Goal: Task Accomplishment & Management: Use online tool/utility

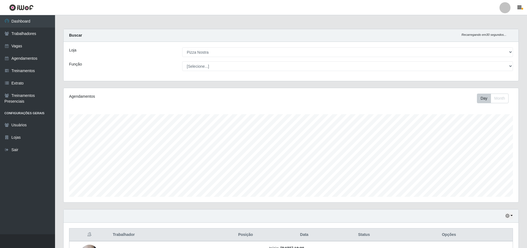
select select "337"
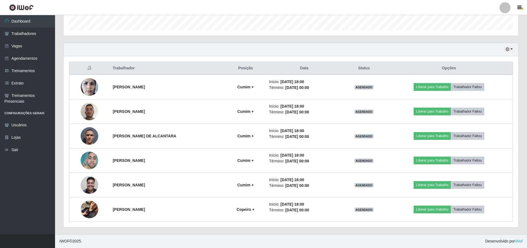
scroll to position [114, 455]
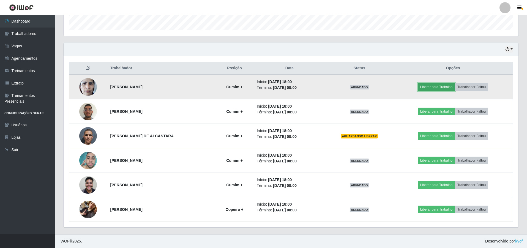
click at [447, 87] on button "Liberar para Trabalho" at bounding box center [436, 87] width 37 height 8
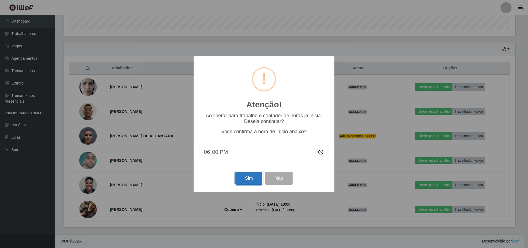
click at [252, 178] on button "Sim" at bounding box center [249, 178] width 27 height 13
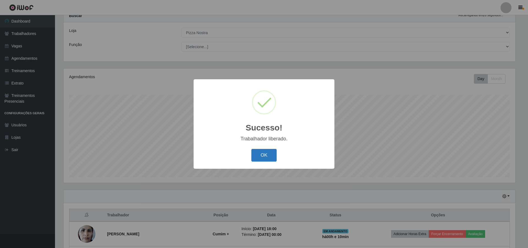
click at [261, 158] on button "OK" at bounding box center [265, 155] width 26 height 13
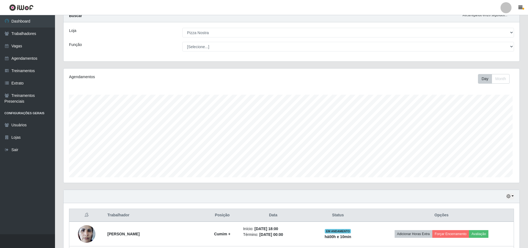
scroll to position [114, 455]
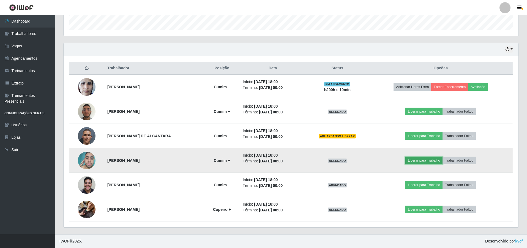
click at [414, 157] on button "Liberar para Trabalho" at bounding box center [423, 161] width 37 height 8
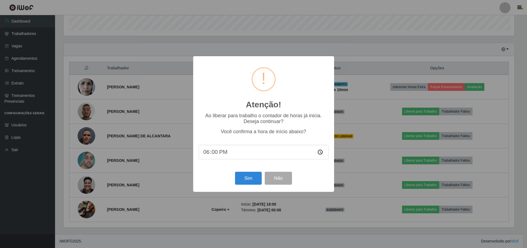
scroll to position [114, 452]
click at [255, 183] on button "Sim" at bounding box center [249, 178] width 27 height 13
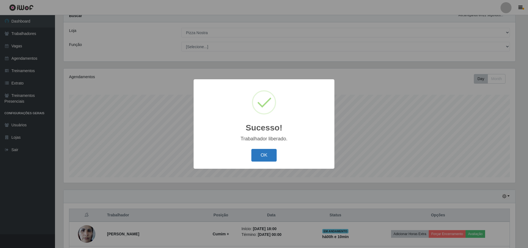
click at [260, 156] on button "OK" at bounding box center [265, 155] width 26 height 13
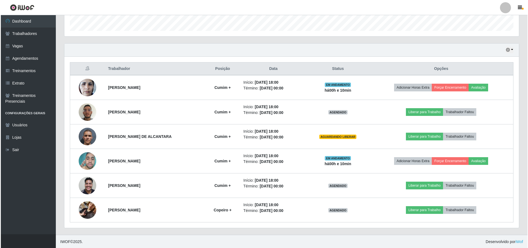
scroll to position [167, 0]
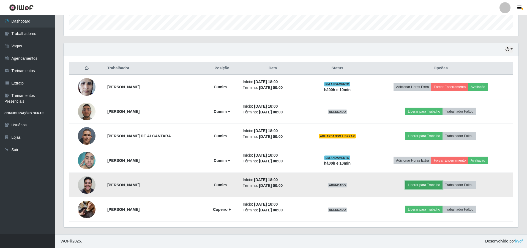
click at [419, 184] on button "Liberar para Trabalho" at bounding box center [423, 185] width 37 height 8
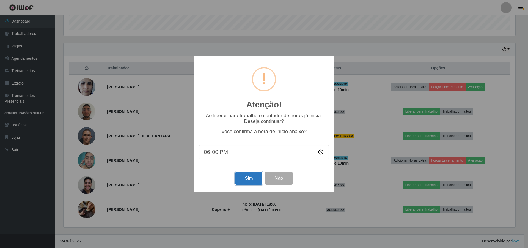
click at [253, 174] on button "Sim" at bounding box center [249, 178] width 27 height 13
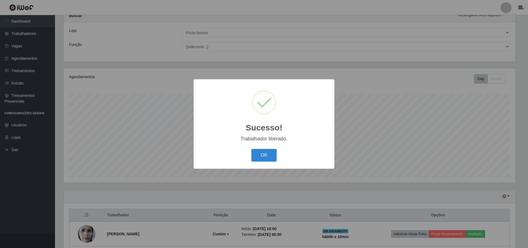
click at [270, 145] on div "Sucesso! × Trabalhador liberado. OK Cancel" at bounding box center [264, 123] width 141 height 89
click at [270, 150] on button "OK" at bounding box center [265, 155] width 26 height 13
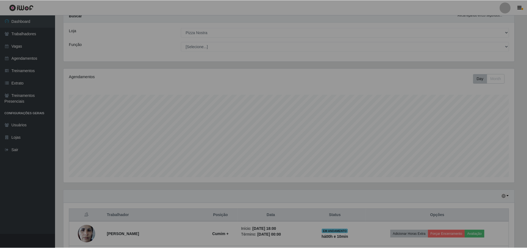
scroll to position [0, 0]
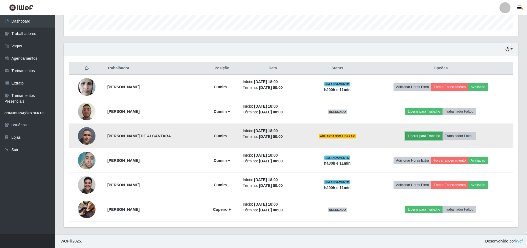
click at [435, 137] on button "Liberar para Trabalho" at bounding box center [423, 136] width 37 height 8
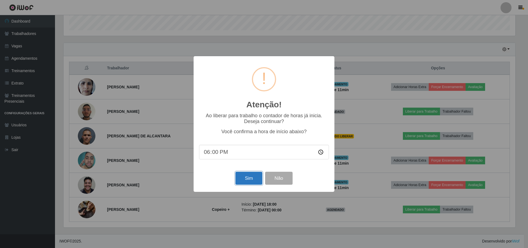
click at [237, 178] on button "Sim" at bounding box center [249, 178] width 27 height 13
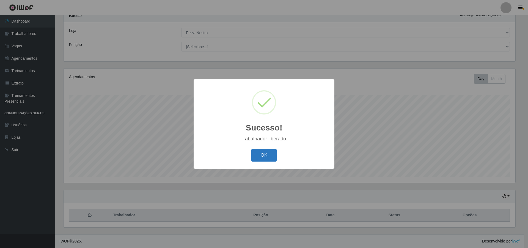
click at [259, 155] on button "OK" at bounding box center [265, 155] width 26 height 13
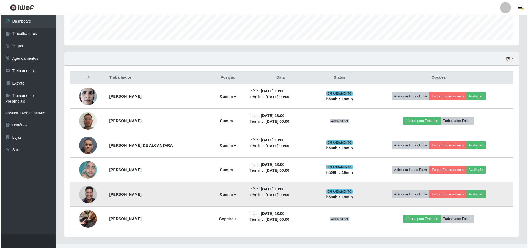
scroll to position [167, 0]
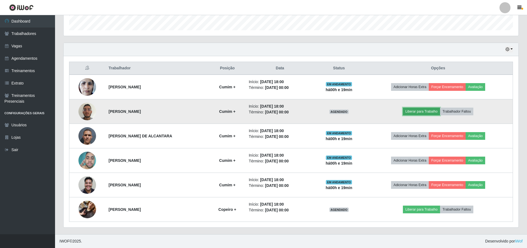
click at [430, 113] on button "Liberar para Trabalho" at bounding box center [421, 112] width 37 height 8
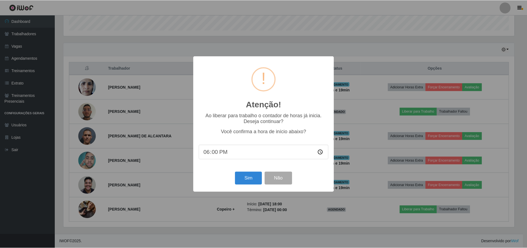
scroll to position [114, 452]
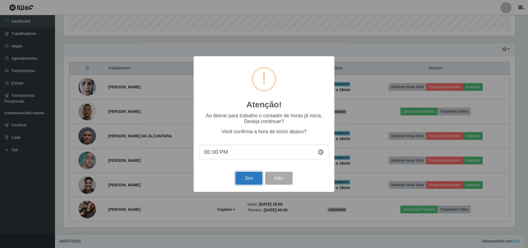
click at [247, 181] on button "Sim" at bounding box center [249, 178] width 27 height 13
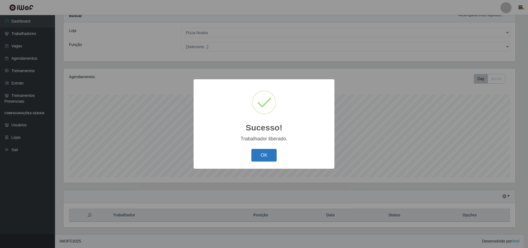
click at [258, 158] on button "OK" at bounding box center [265, 155] width 26 height 13
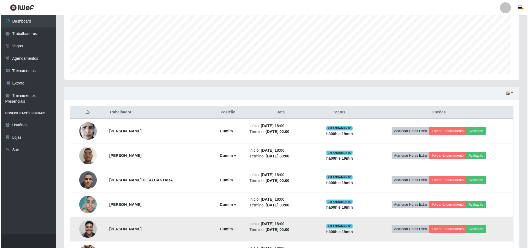
scroll to position [167, 0]
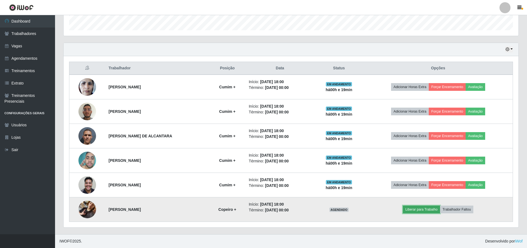
click at [419, 210] on button "Liberar para Trabalho" at bounding box center [421, 210] width 37 height 8
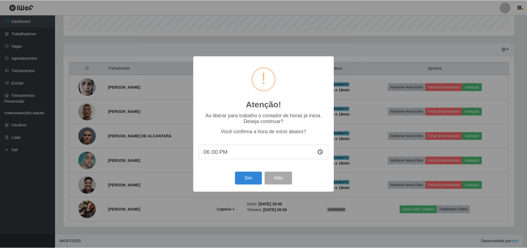
scroll to position [114, 452]
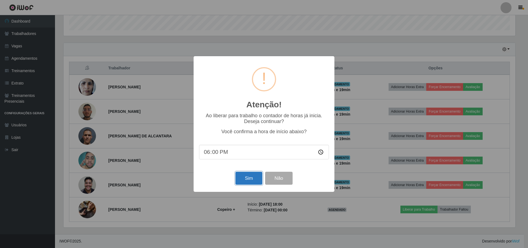
click at [252, 179] on button "Sim" at bounding box center [249, 178] width 27 height 13
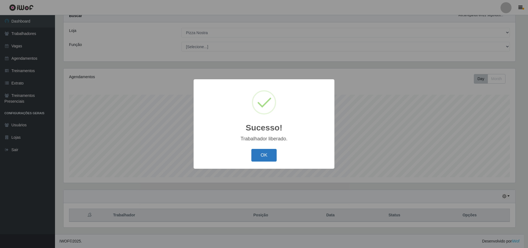
click at [264, 158] on button "OK" at bounding box center [265, 155] width 26 height 13
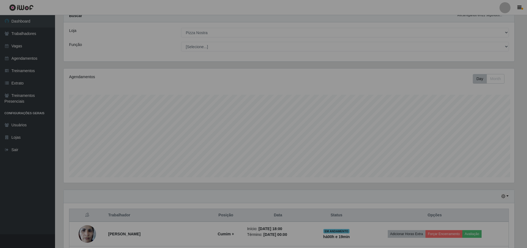
scroll to position [114, 455]
